Goal: Information Seeking & Learning: Learn about a topic

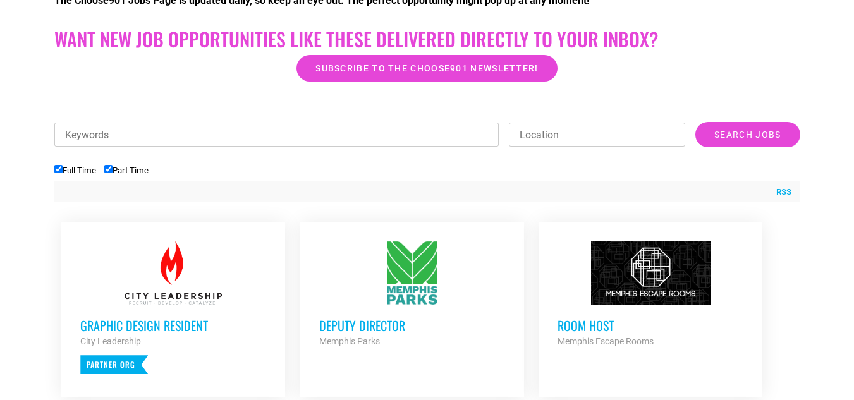
scroll to position [379, 0]
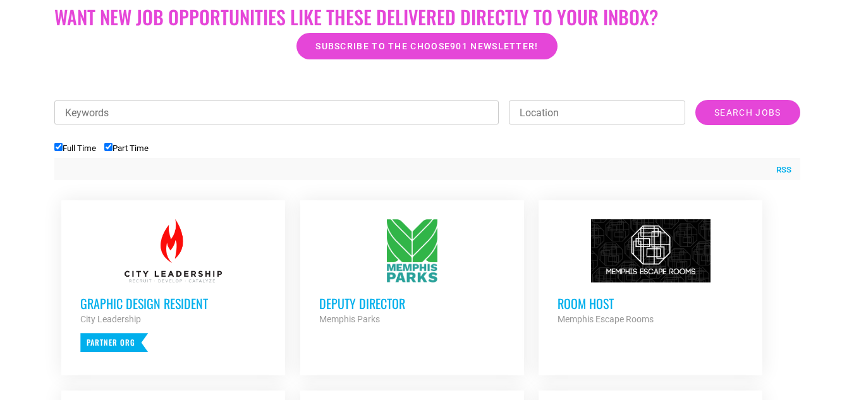
click at [113, 146] on input "Part Time" at bounding box center [108, 147] width 8 height 8
checkbox input "false"
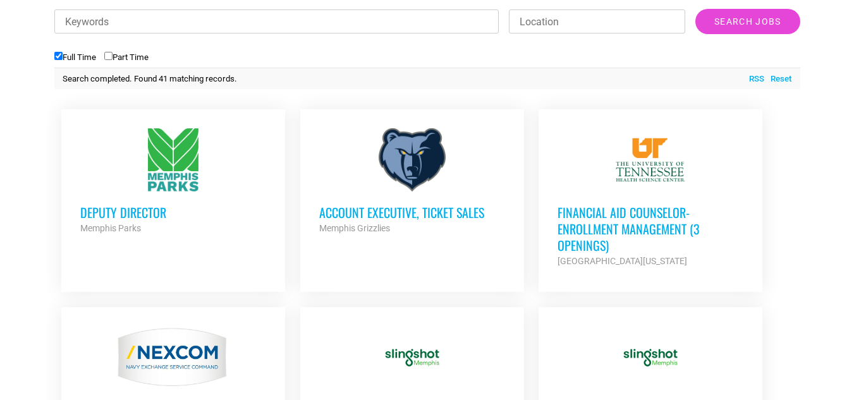
scroll to position [506, 0]
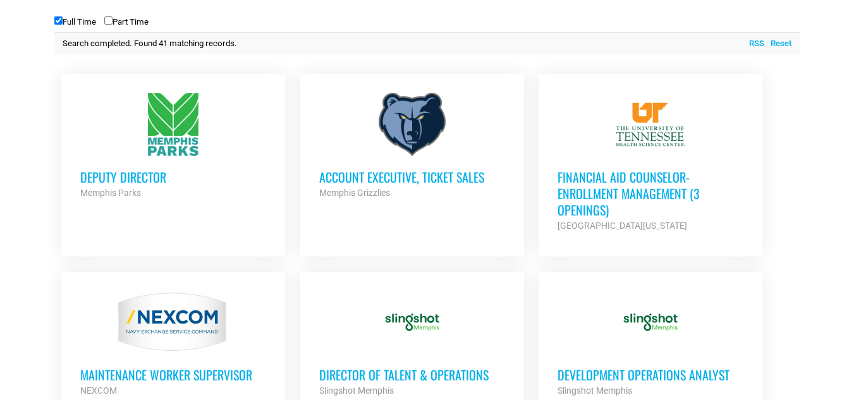
click at [135, 176] on h3 "Deputy Director" at bounding box center [173, 177] width 186 height 16
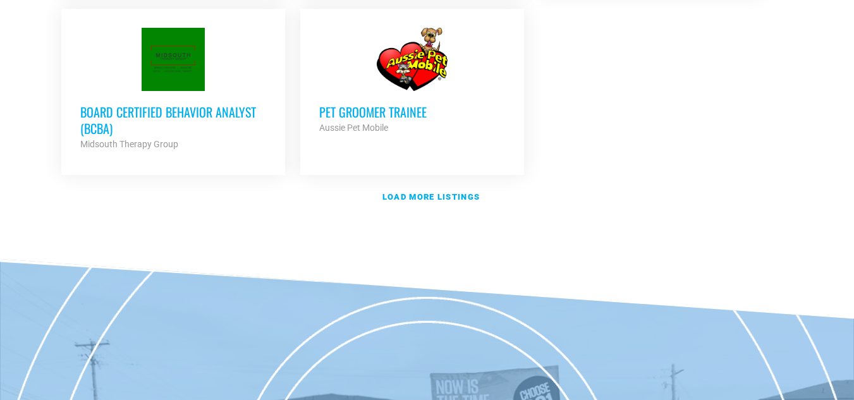
scroll to position [1644, 0]
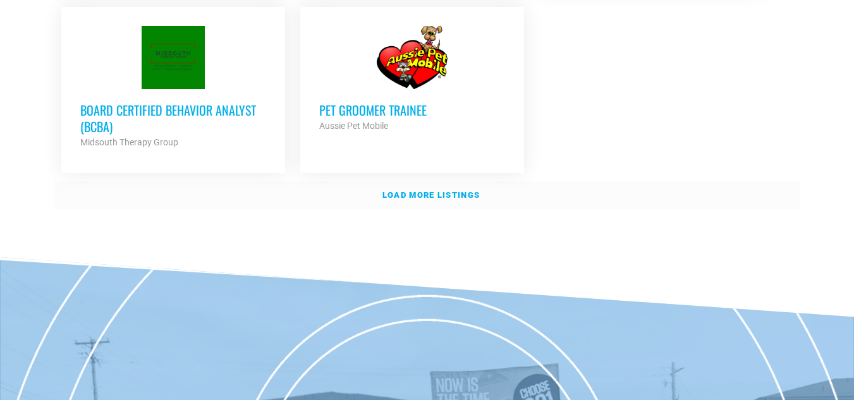
click at [420, 192] on strong "Load more listings" at bounding box center [431, 194] width 97 height 9
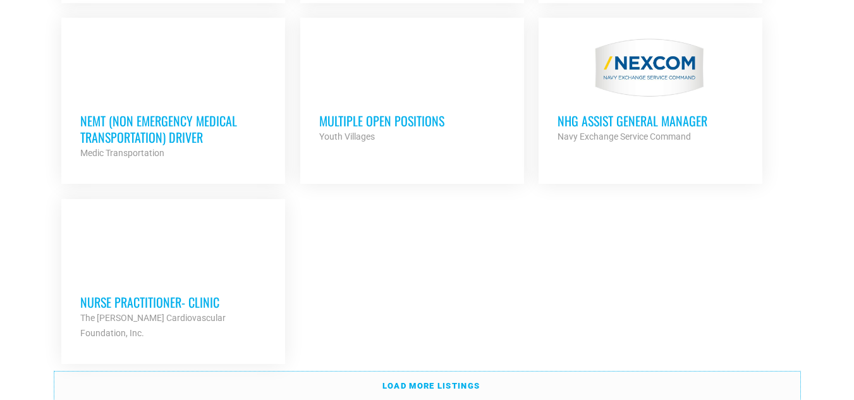
scroll to position [2783, 0]
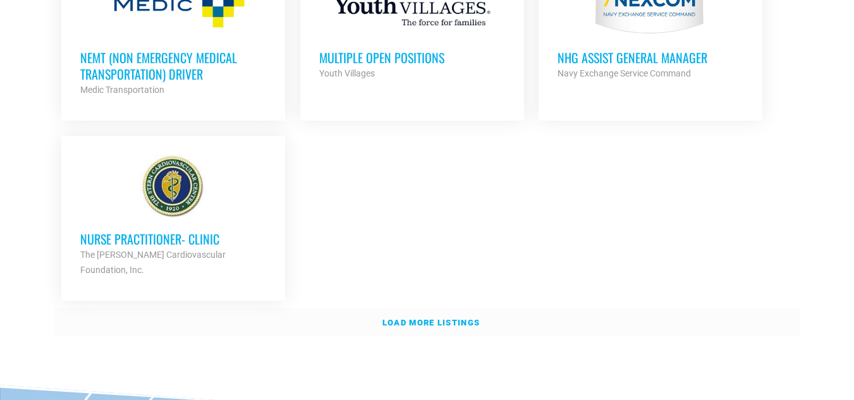
click at [431, 318] on strong "Load more listings" at bounding box center [431, 322] width 97 height 9
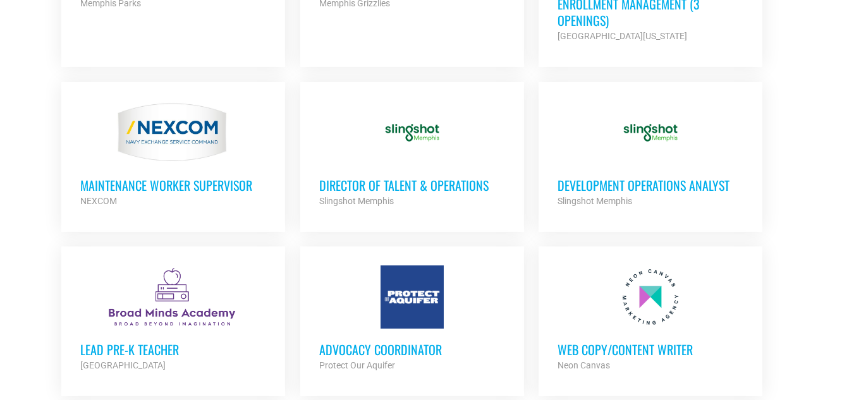
scroll to position [632, 0]
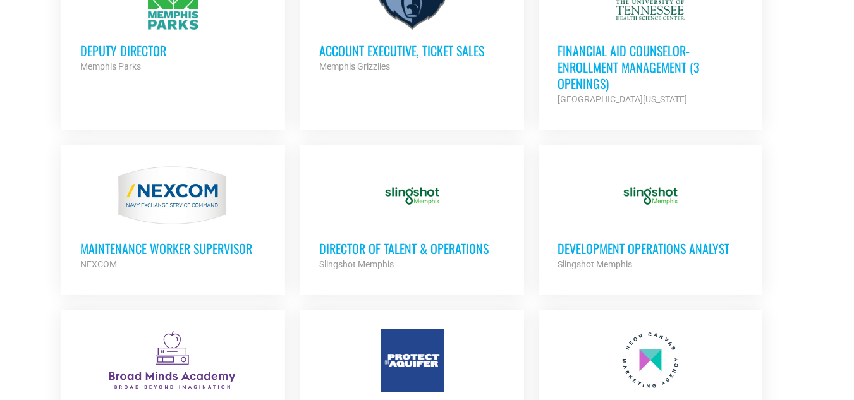
click at [423, 249] on h3 "Director of Talent & Operations" at bounding box center [412, 248] width 186 height 16
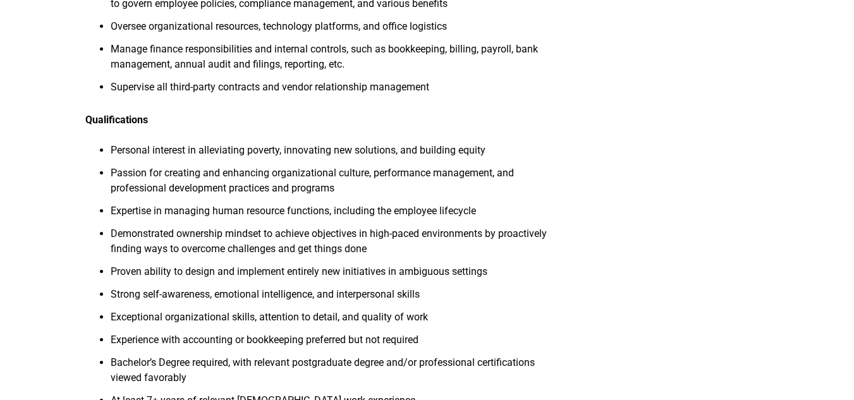
scroll to position [1075, 0]
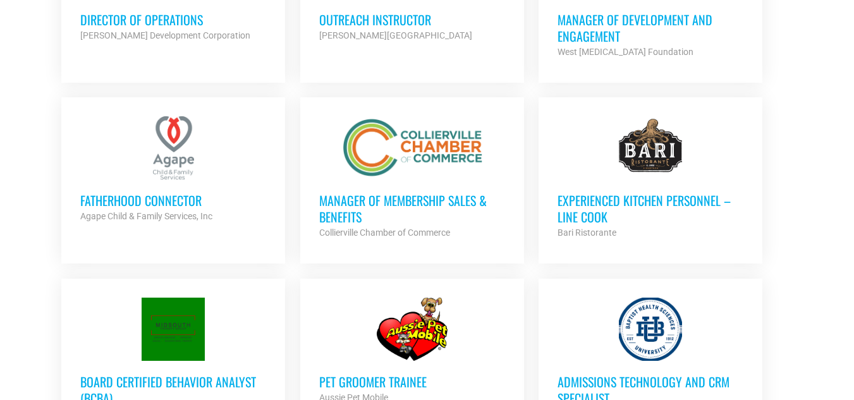
scroll to position [1391, 0]
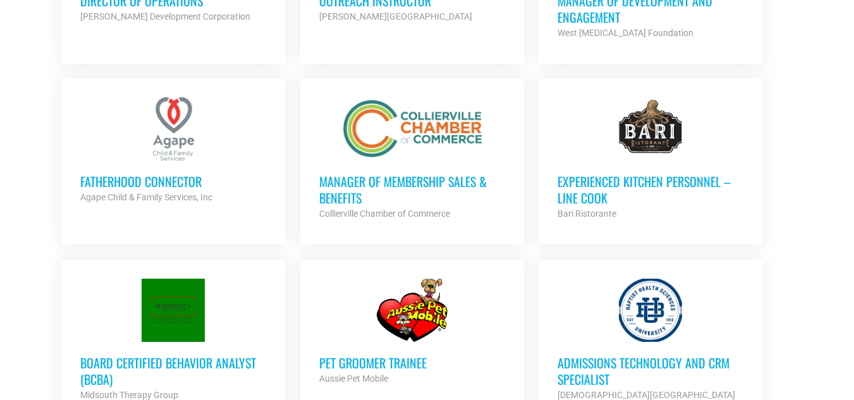
click at [348, 182] on h3 "Manager of Membership Sales & Benefits" at bounding box center [412, 189] width 186 height 33
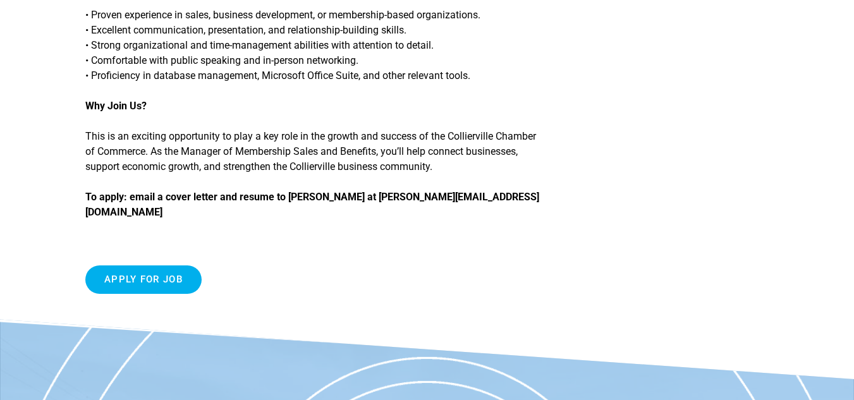
scroll to position [1202, 0]
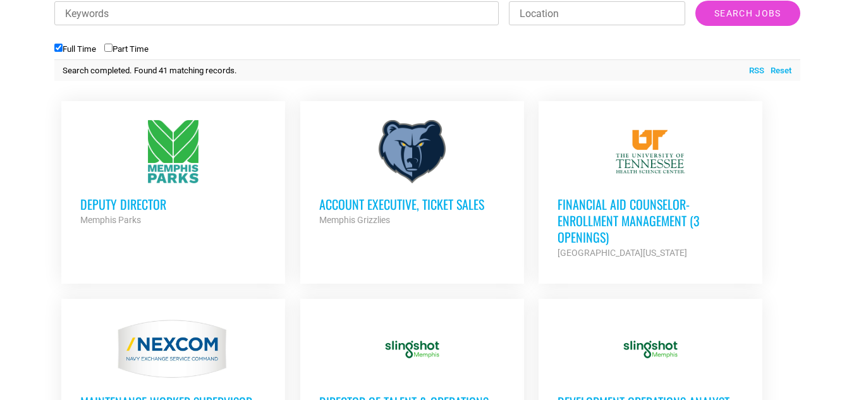
scroll to position [507, 0]
